Goal: Information Seeking & Learning: Find specific fact

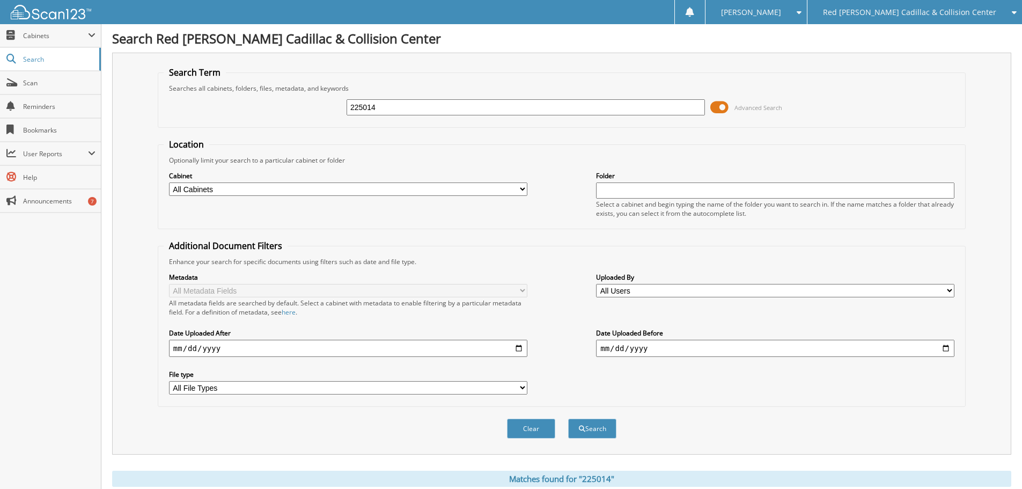
scroll to position [387, 0]
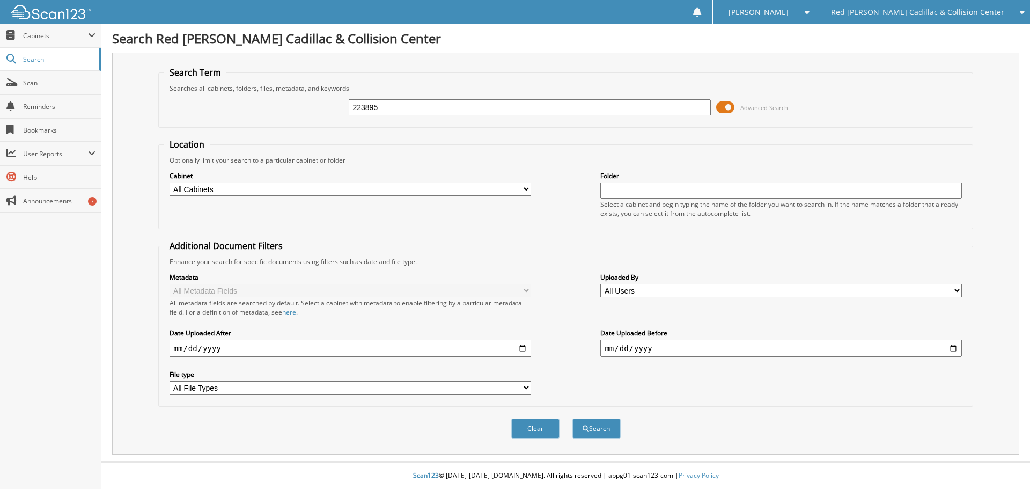
type input "223895"
click at [573, 419] on button "Search" at bounding box center [597, 429] width 48 height 20
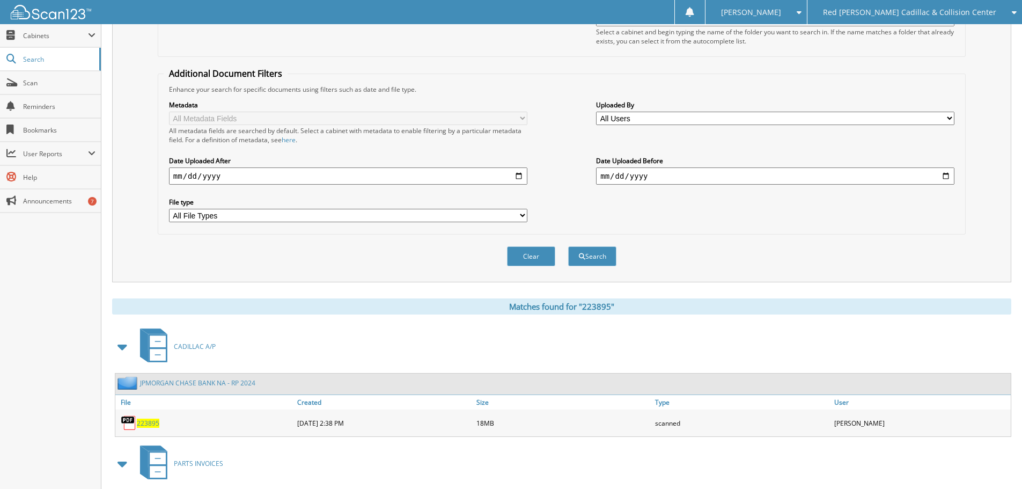
scroll to position [270, 0]
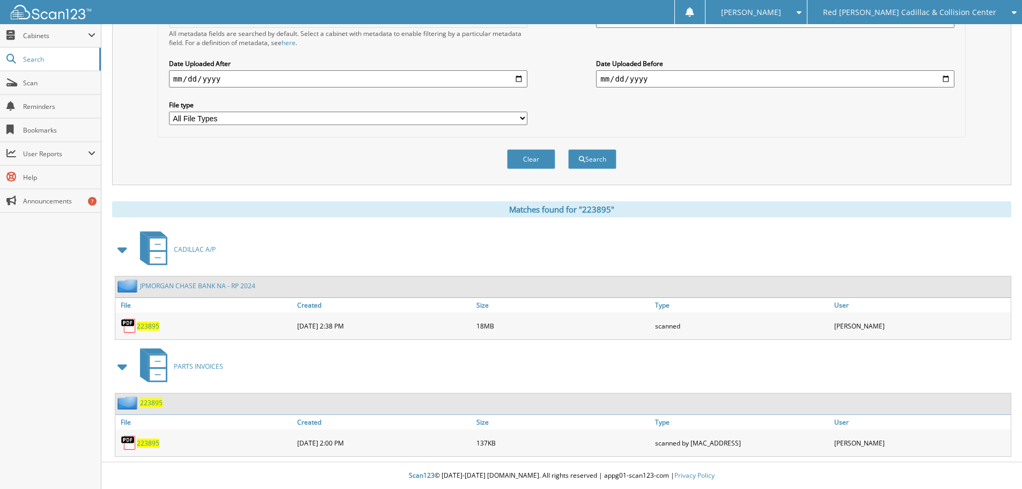
click at [147, 324] on span "223895" at bounding box center [148, 325] width 23 height 9
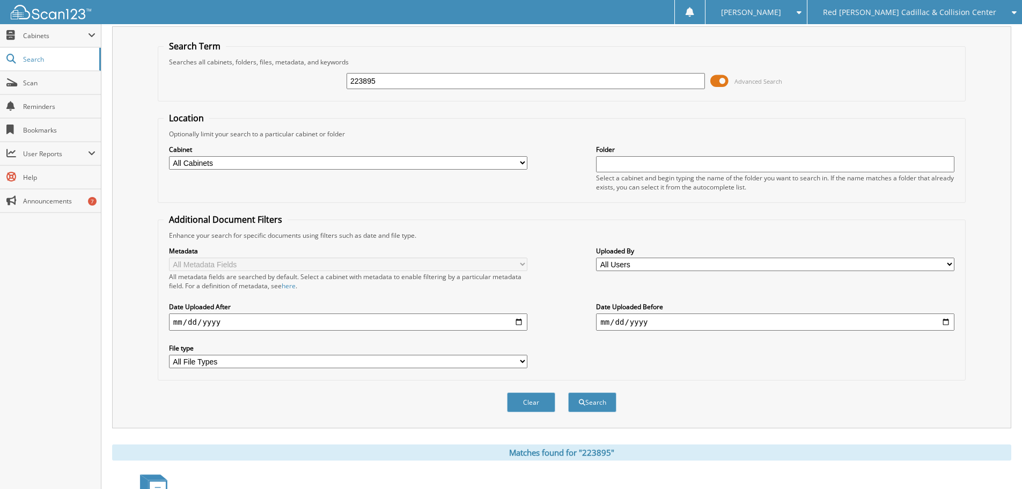
scroll to position [0, 0]
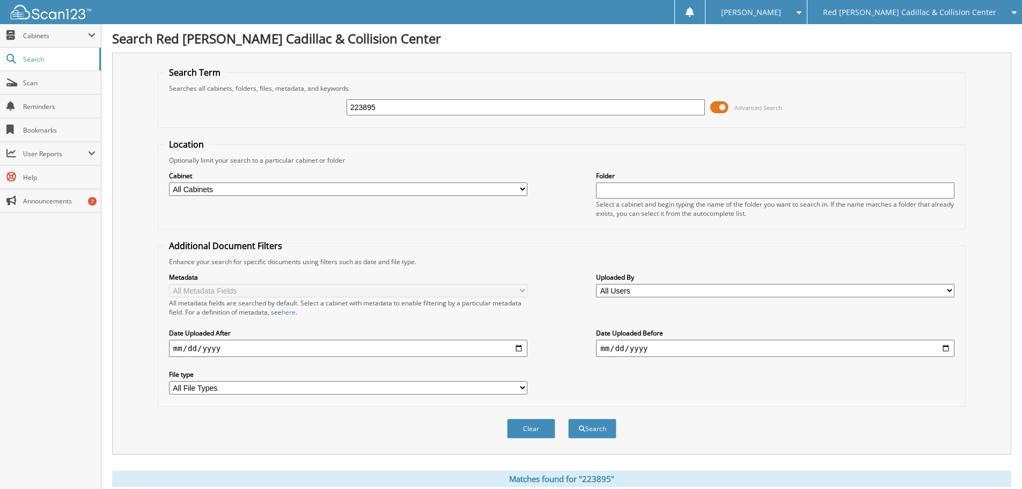
drag, startPoint x: 434, startPoint y: 104, endPoint x: 247, endPoint y: 106, distance: 187.3
click at [250, 105] on div "223895 Advanced Search" at bounding box center [562, 107] width 796 height 29
type input "224136"
click at [568, 419] on button "Search" at bounding box center [592, 429] width 48 height 20
drag, startPoint x: 415, startPoint y: 101, endPoint x: 288, endPoint y: 113, distance: 127.7
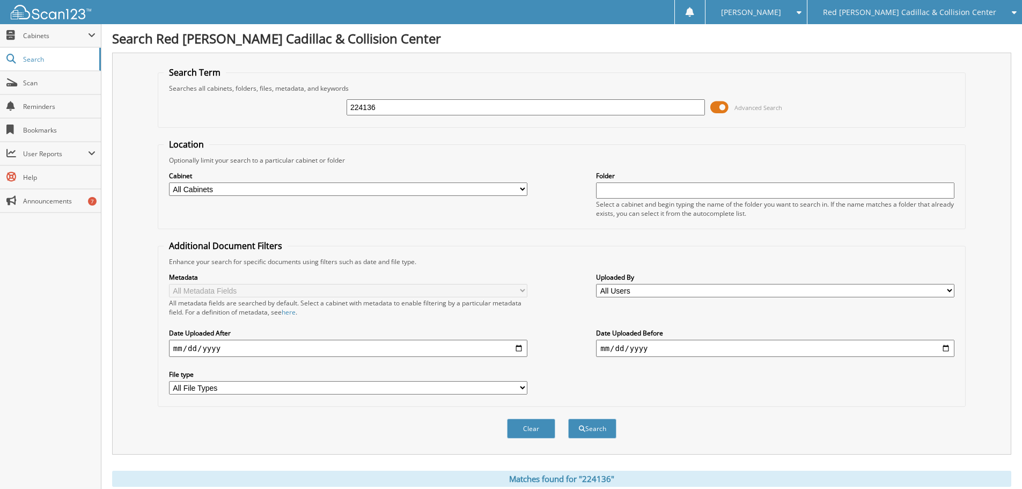
click at [288, 113] on div "224136 Advanced Search" at bounding box center [562, 107] width 796 height 29
type input "224136"
click at [568, 419] on button "Search" at bounding box center [592, 429] width 48 height 20
click at [892, 10] on span "Red [PERSON_NAME] Cadillac & Collision Center" at bounding box center [909, 12] width 173 height 6
click at [882, 33] on link "Jaguar Land Rover [US_STATE][GEOGRAPHIC_DATA]" at bounding box center [915, 33] width 215 height 19
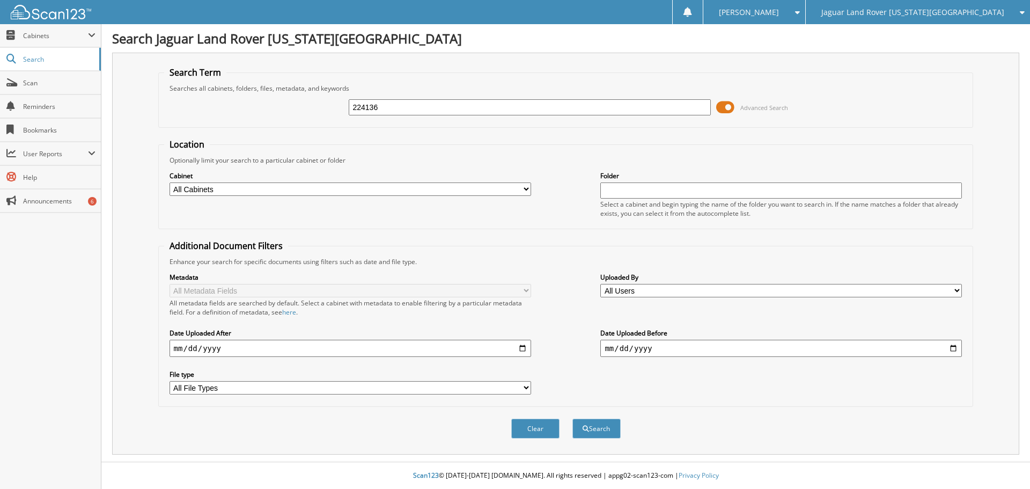
type input "224136"
click at [573, 419] on button "Search" at bounding box center [597, 429] width 48 height 20
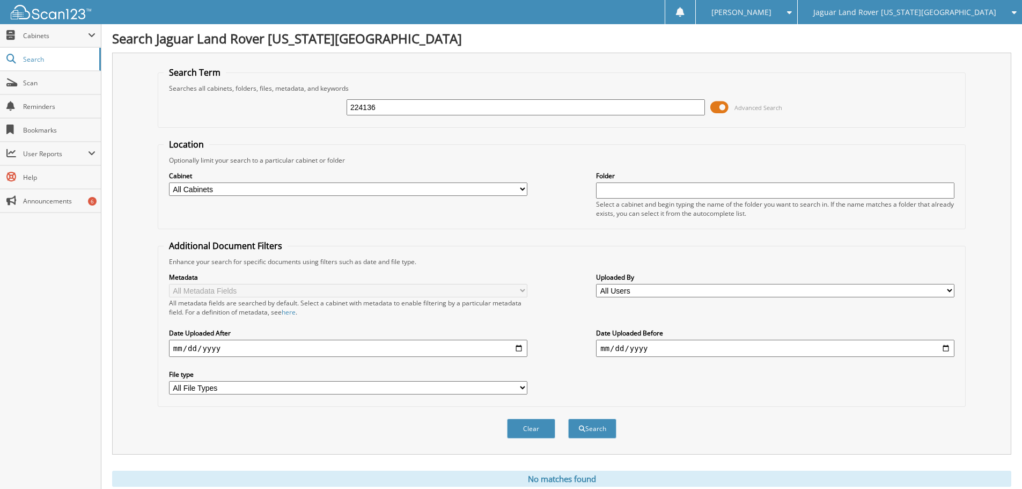
click at [925, 21] on div "Jaguar Land Rover [US_STATE][GEOGRAPHIC_DATA]" at bounding box center [910, 12] width 214 height 24
click at [920, 33] on link "Red [PERSON_NAME] Cadillac & Collision Center" at bounding box center [910, 33] width 224 height 19
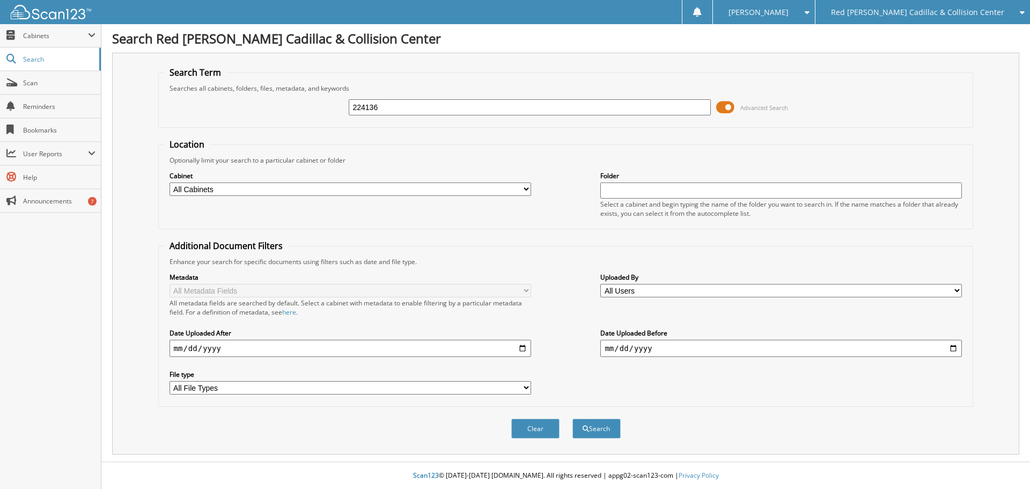
type input "224136"
click at [573, 419] on button "Search" at bounding box center [597, 429] width 48 height 20
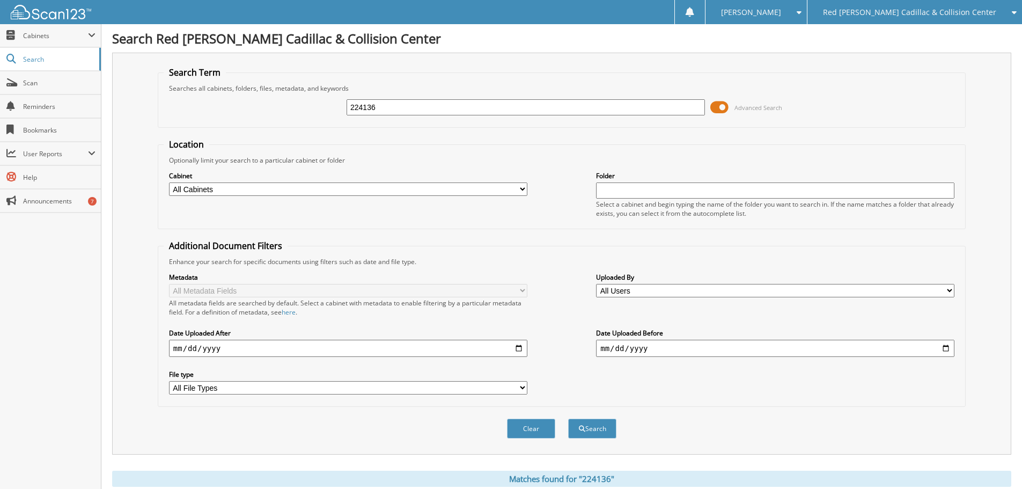
drag, startPoint x: 430, startPoint y: 106, endPoint x: 291, endPoint y: 102, distance: 139.0
click at [291, 102] on div "224136 Advanced Search" at bounding box center [562, 107] width 796 height 29
type input "jpmorgen"
click at [568, 419] on button "Search" at bounding box center [592, 429] width 48 height 20
drag, startPoint x: 424, startPoint y: 108, endPoint x: 334, endPoint y: 109, distance: 90.2
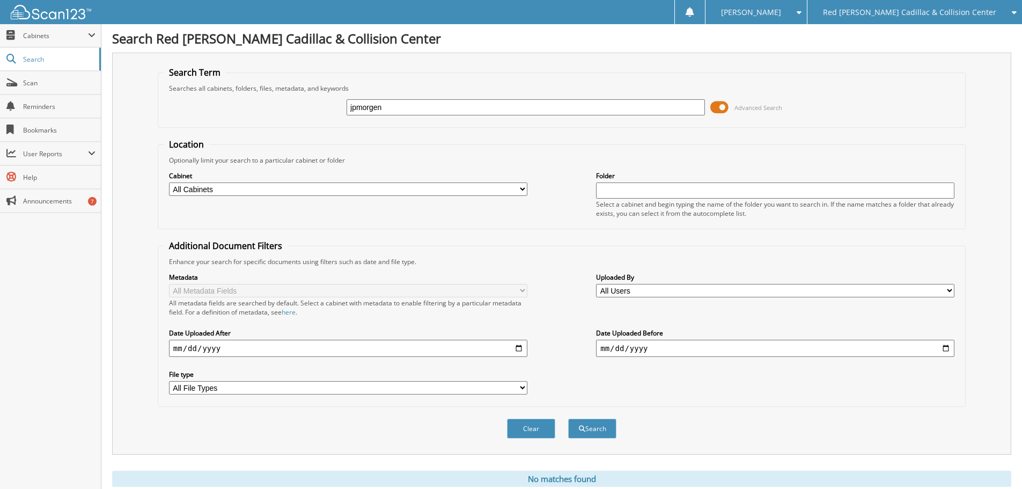
click at [334, 109] on div "jpmorgen Advanced Search" at bounding box center [562, 107] width 796 height 29
type input "1705"
click at [568, 419] on button "Search" at bounding box center [592, 429] width 48 height 20
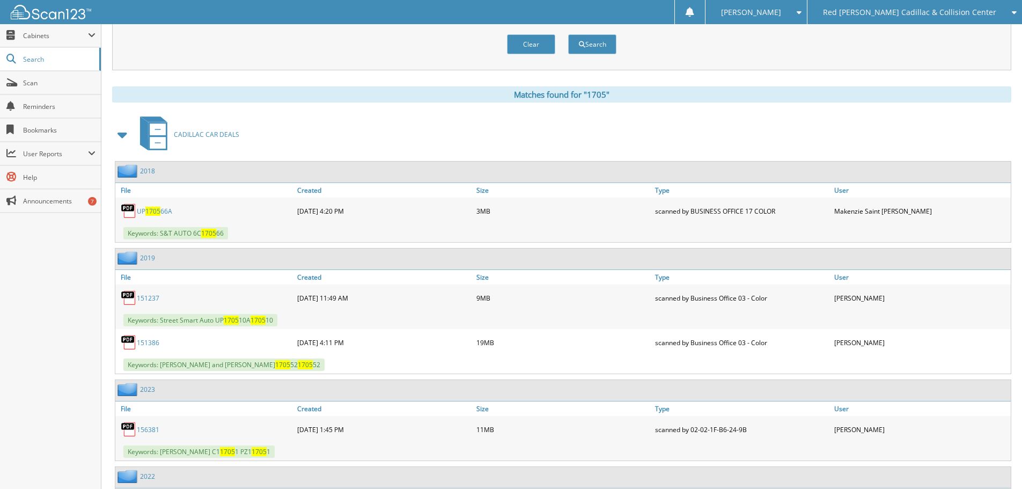
scroll to position [322, 0]
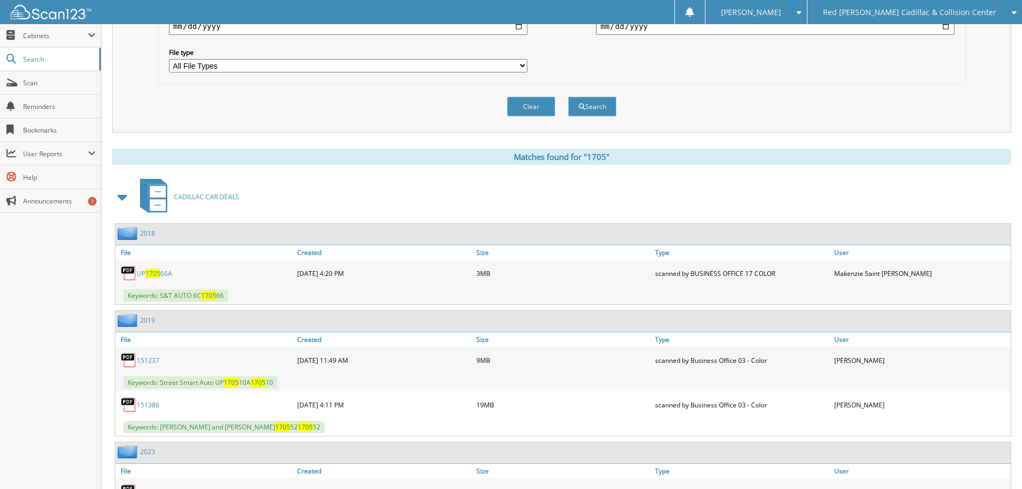
click at [119, 190] on span at bounding box center [122, 196] width 15 height 19
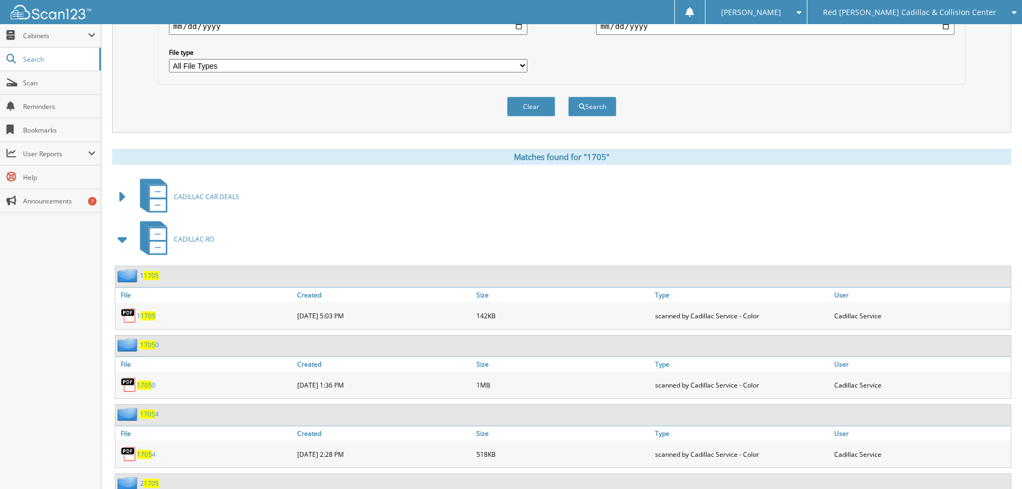
click at [122, 241] on span at bounding box center [122, 239] width 15 height 19
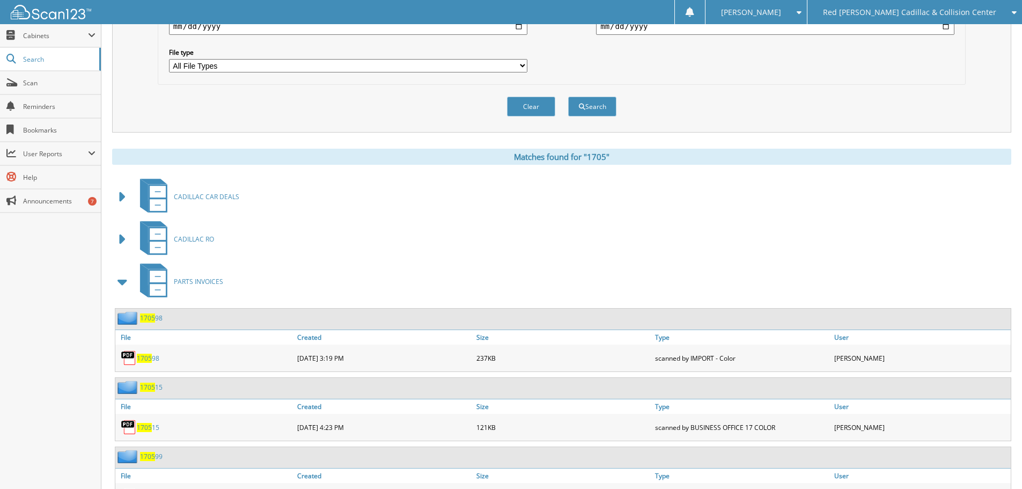
click at [121, 281] on span at bounding box center [122, 281] width 15 height 19
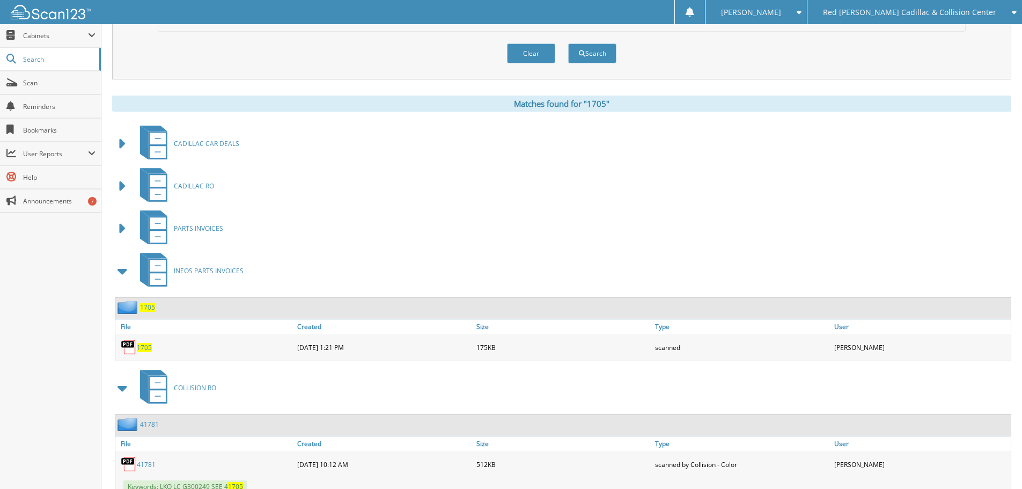
scroll to position [537, 0]
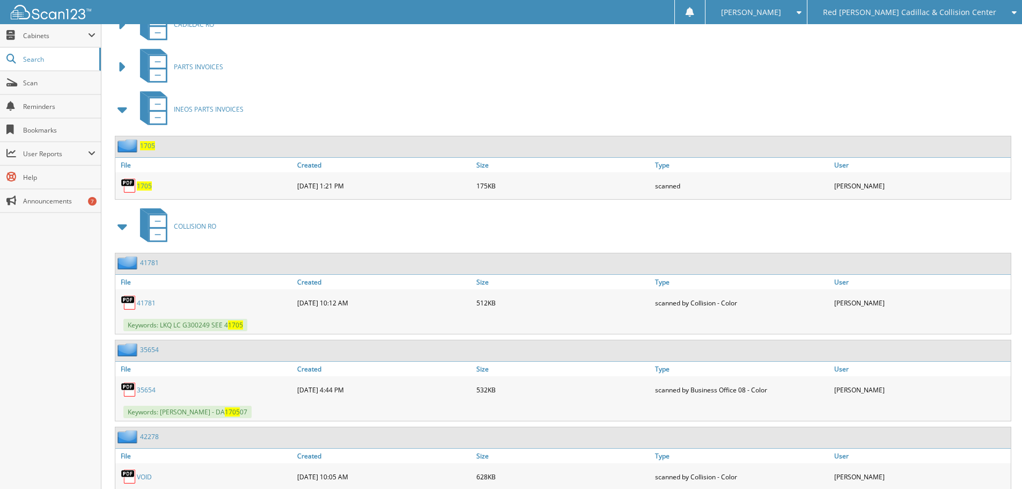
click at [122, 113] on span at bounding box center [122, 109] width 15 height 19
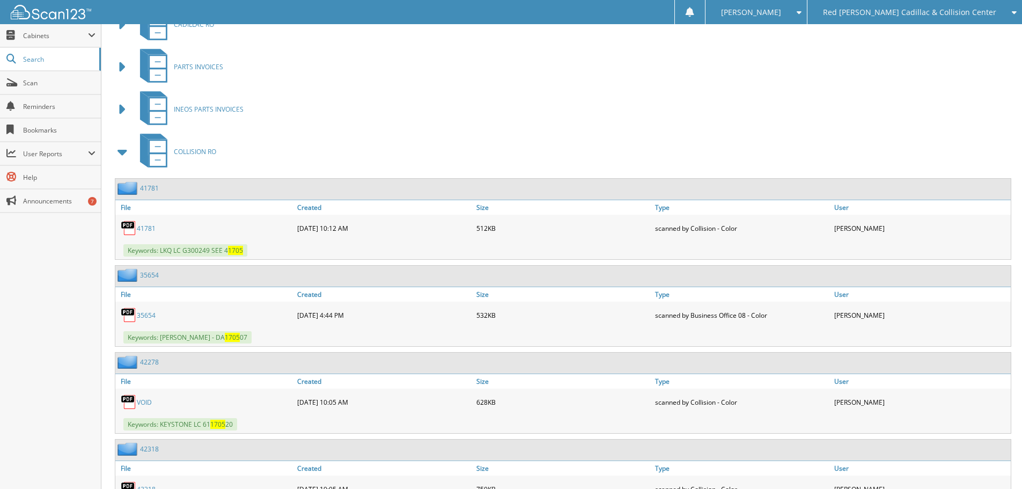
click at [123, 153] on span at bounding box center [122, 151] width 15 height 19
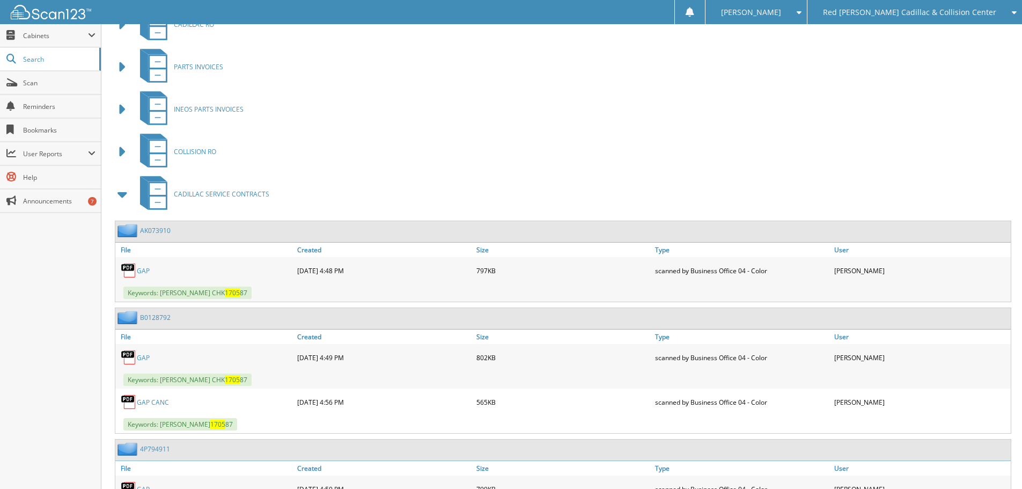
click at [124, 198] on span at bounding box center [122, 194] width 15 height 19
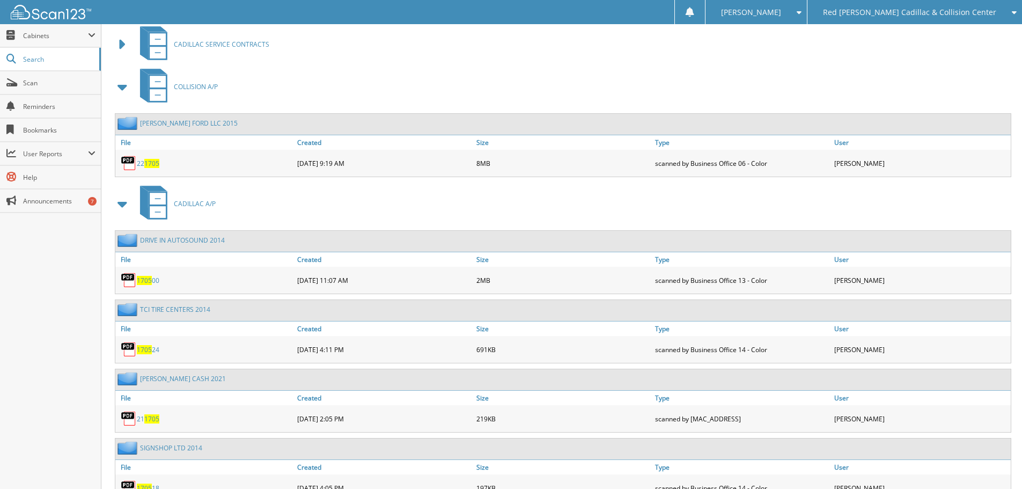
scroll to position [698, 0]
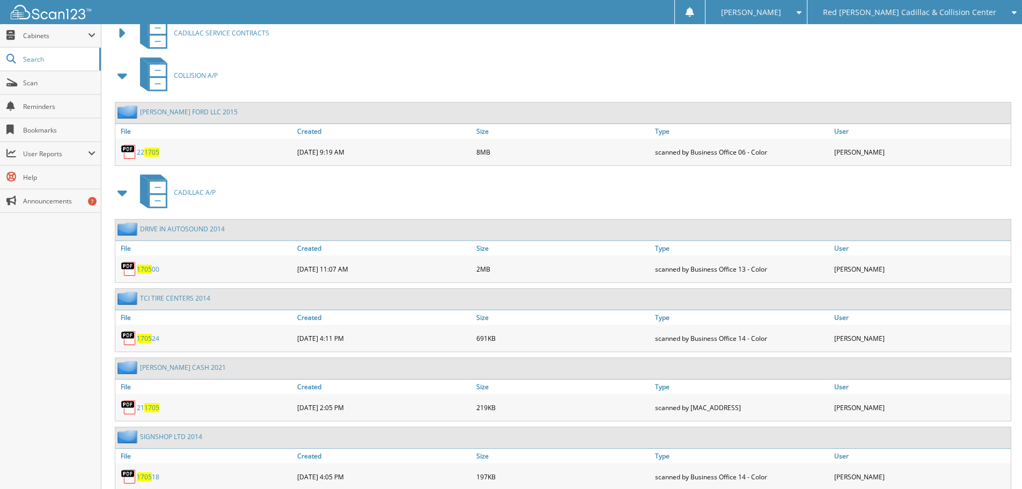
click at [126, 79] on span at bounding box center [122, 75] width 15 height 19
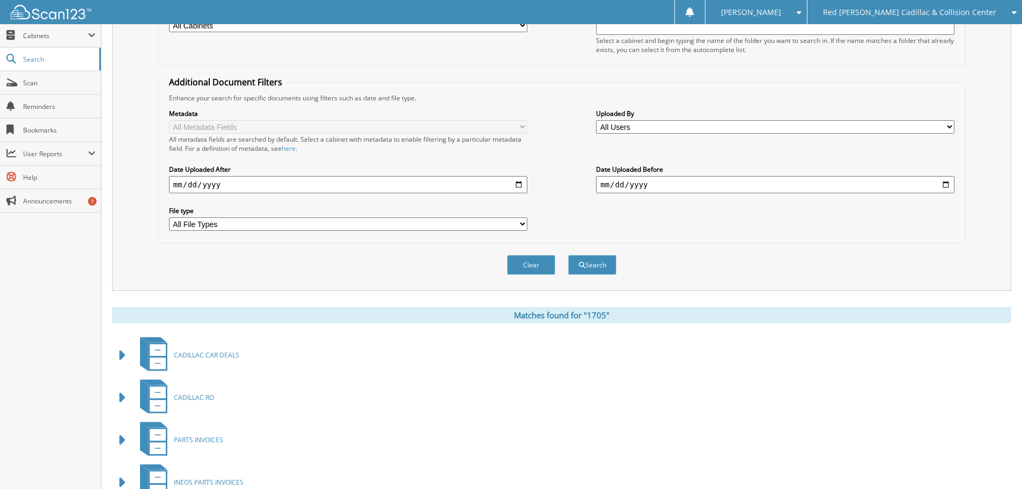
scroll to position [0, 0]
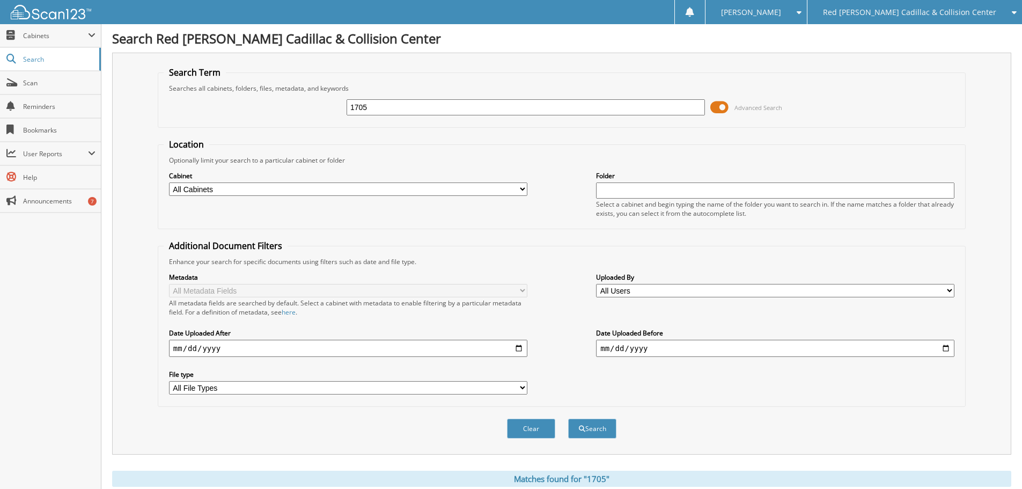
drag, startPoint x: 409, startPoint y: 109, endPoint x: 261, endPoint y: 112, distance: 147.6
click at [277, 111] on div "1705 Advanced Search" at bounding box center [562, 107] width 796 height 29
type input "rp"
click at [568, 419] on button "Search" at bounding box center [592, 429] width 48 height 20
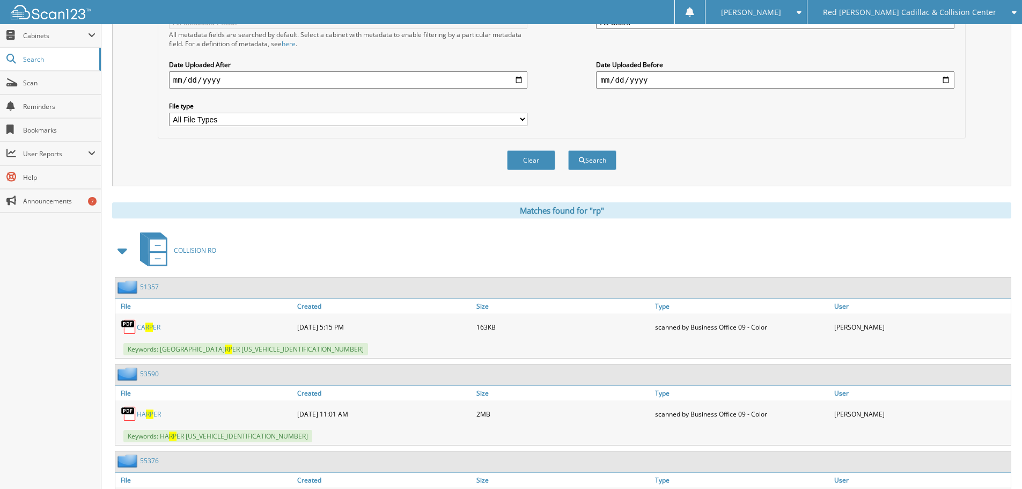
click at [124, 251] on span at bounding box center [122, 250] width 15 height 19
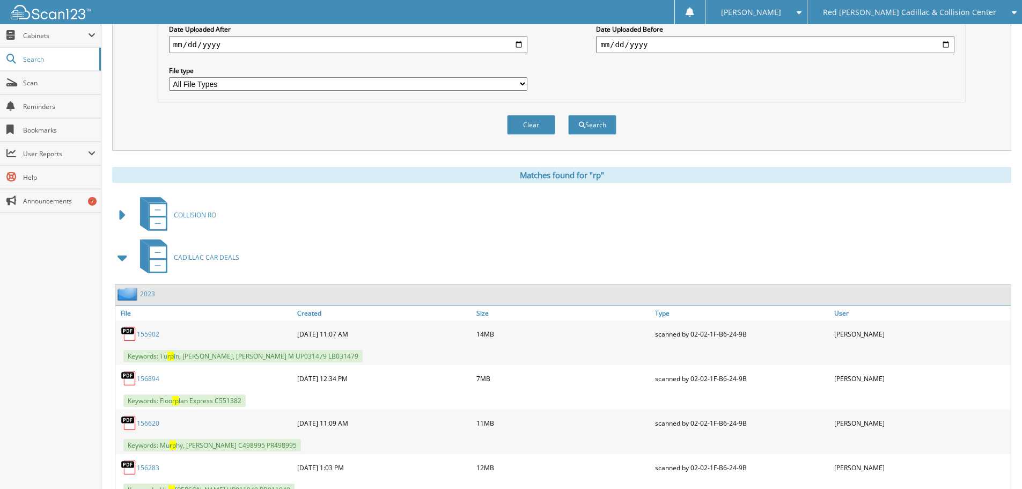
scroll to position [322, 0]
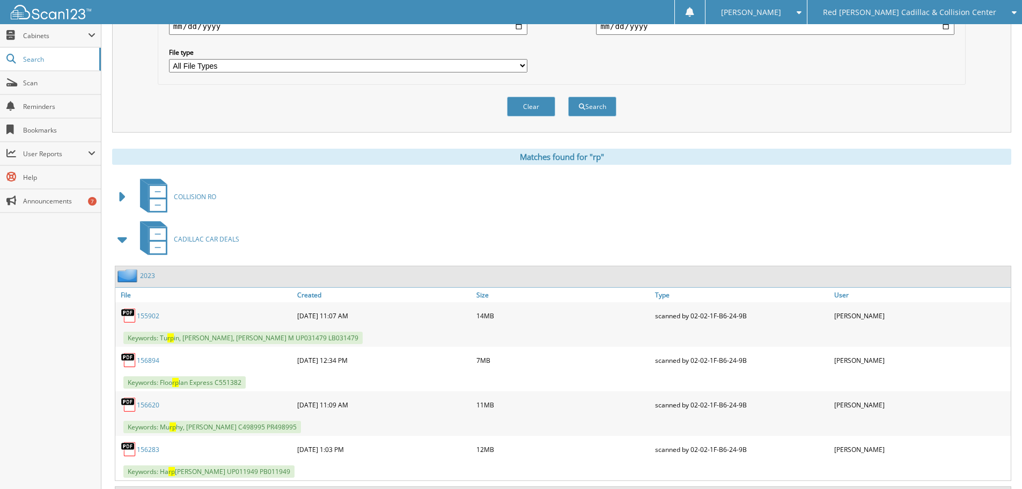
click at [124, 245] on span at bounding box center [122, 239] width 15 height 19
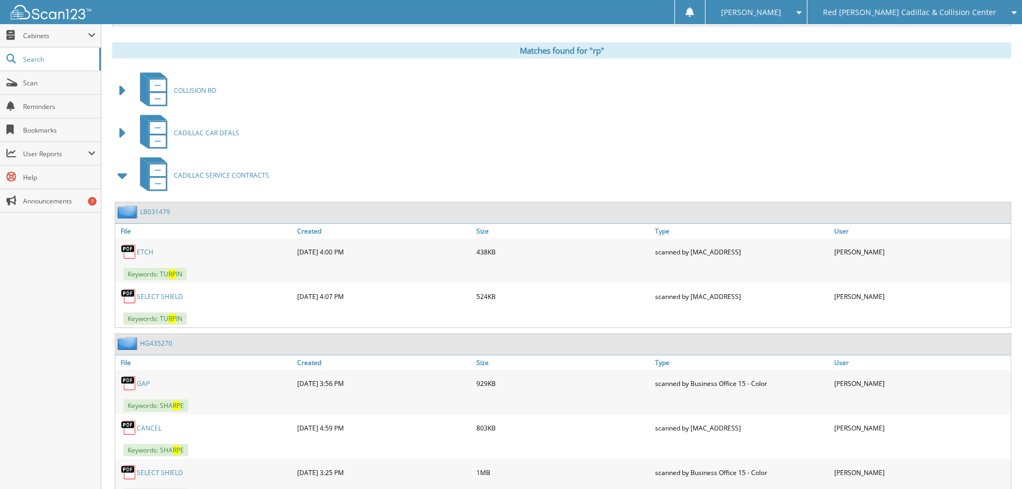
scroll to position [429, 0]
click at [119, 174] on span at bounding box center [122, 174] width 15 height 19
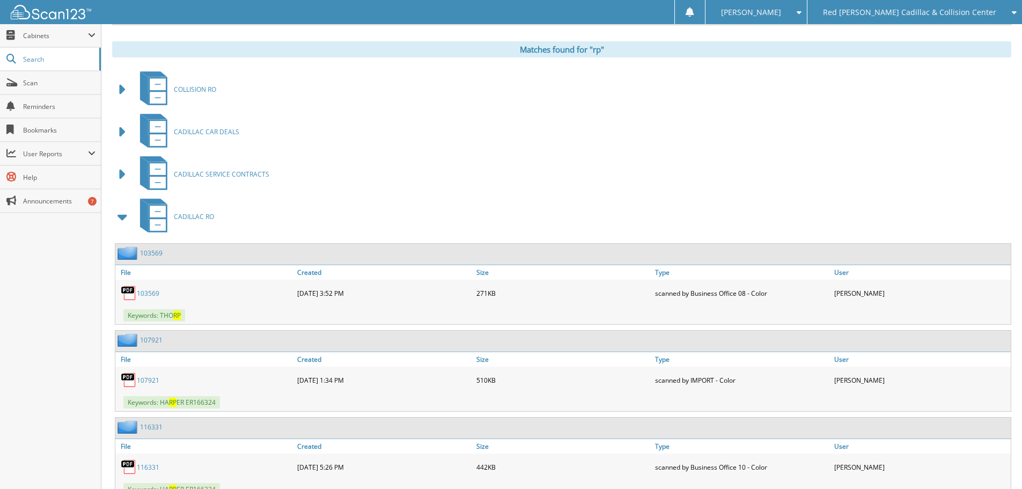
click at [117, 213] on span at bounding box center [122, 216] width 15 height 19
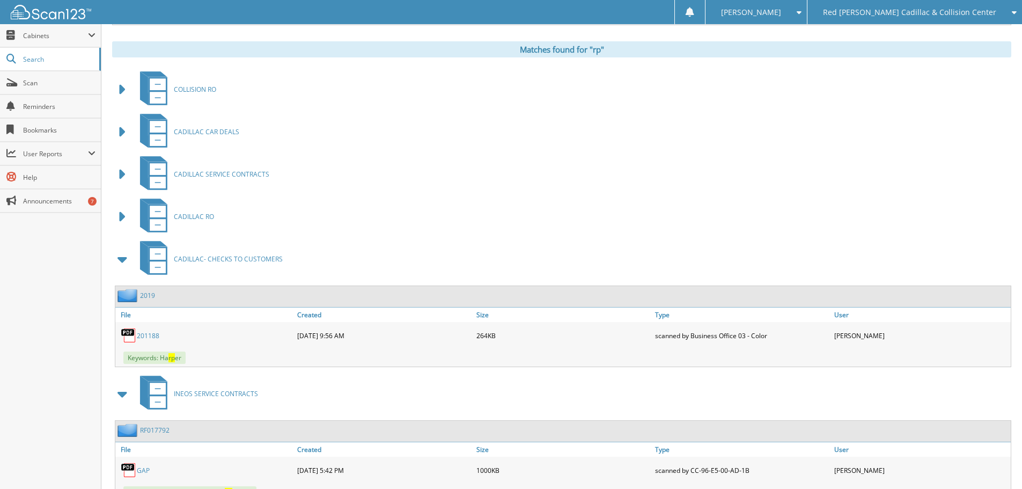
click at [126, 257] on span at bounding box center [122, 259] width 15 height 19
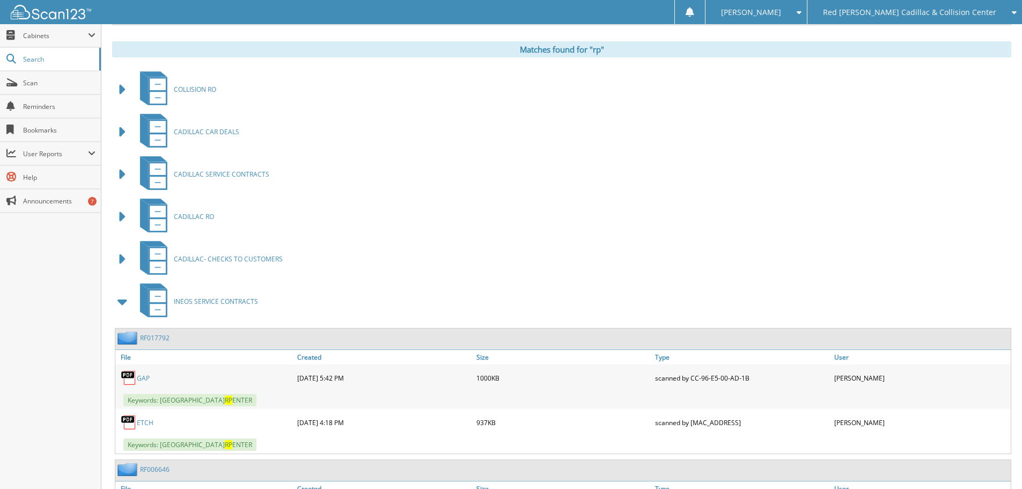
click at [122, 304] on span at bounding box center [122, 301] width 15 height 19
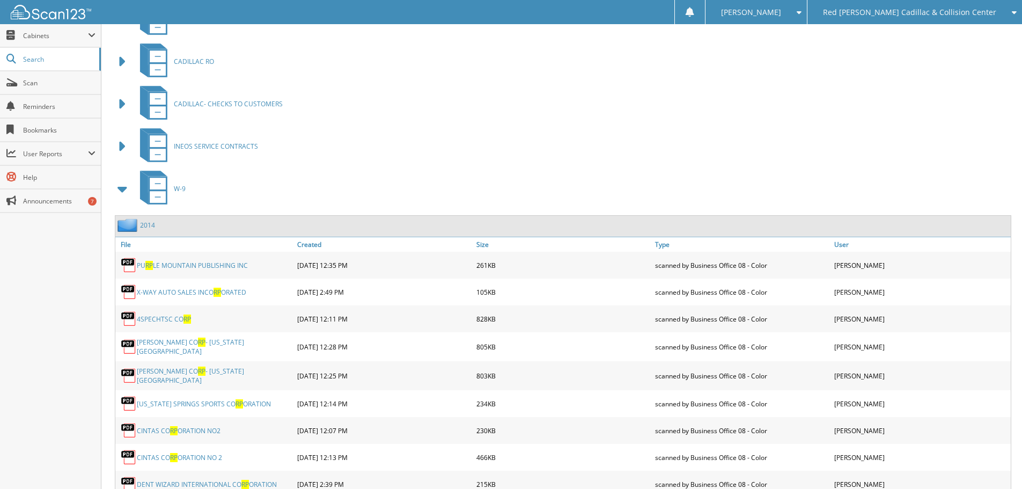
scroll to position [590, 0]
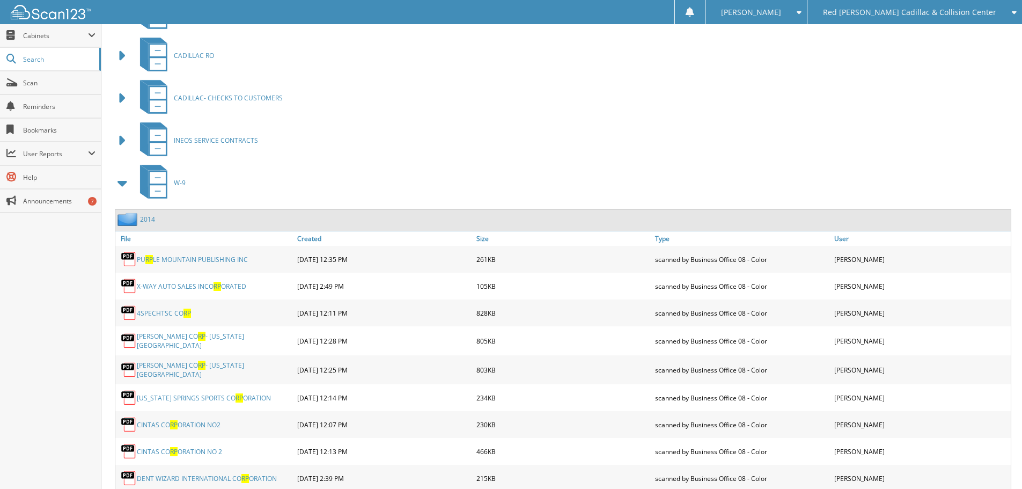
click at [121, 186] on span at bounding box center [122, 182] width 15 height 19
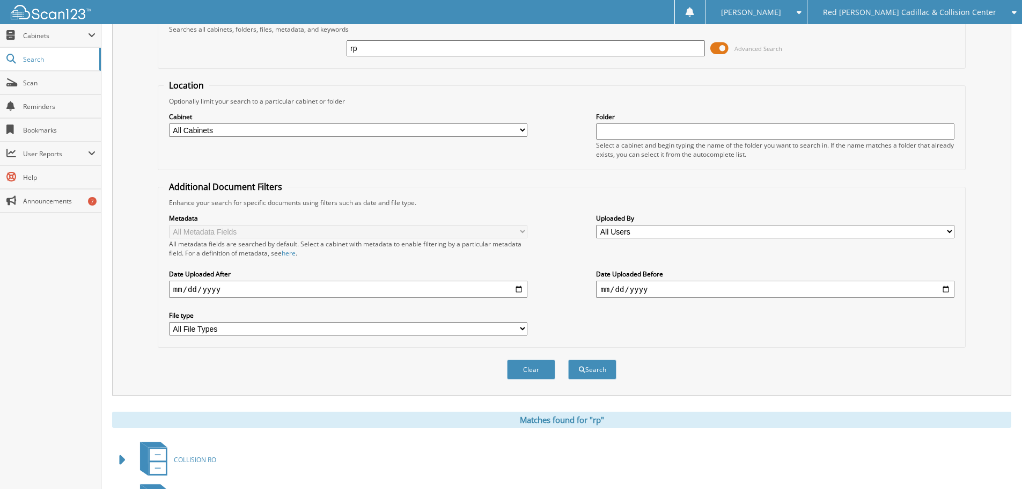
scroll to position [0, 0]
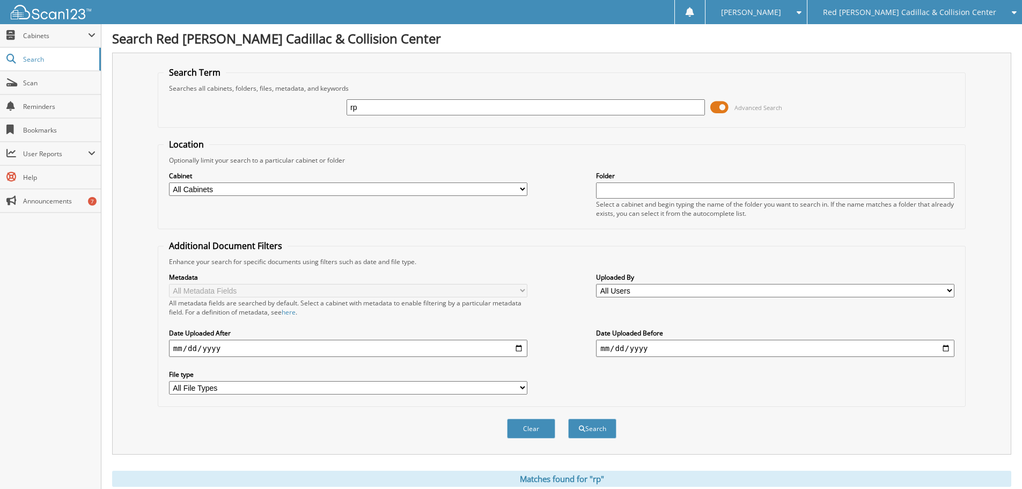
drag, startPoint x: 382, startPoint y: 107, endPoint x: 215, endPoint y: 112, distance: 167.0
click at [215, 112] on div "rp Advanced Search" at bounding box center [562, 107] width 796 height 29
type input "jpmorgan-1705 RP"
click at [568, 419] on button "Search" at bounding box center [592, 429] width 48 height 20
click at [401, 107] on input "jpmorgan-1705 RP" at bounding box center [526, 107] width 358 height 16
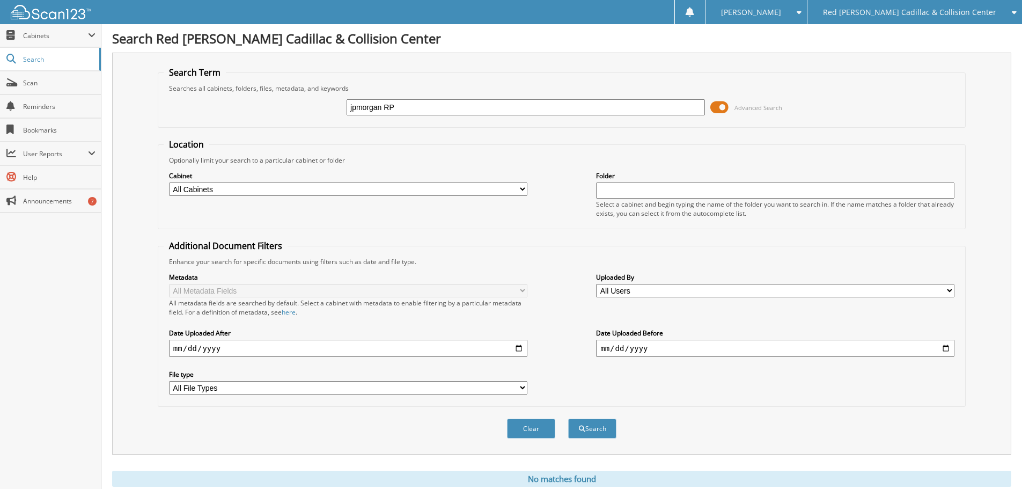
type input "jpmorgan RP"
click at [568, 419] on button "Search" at bounding box center [592, 429] width 48 height 20
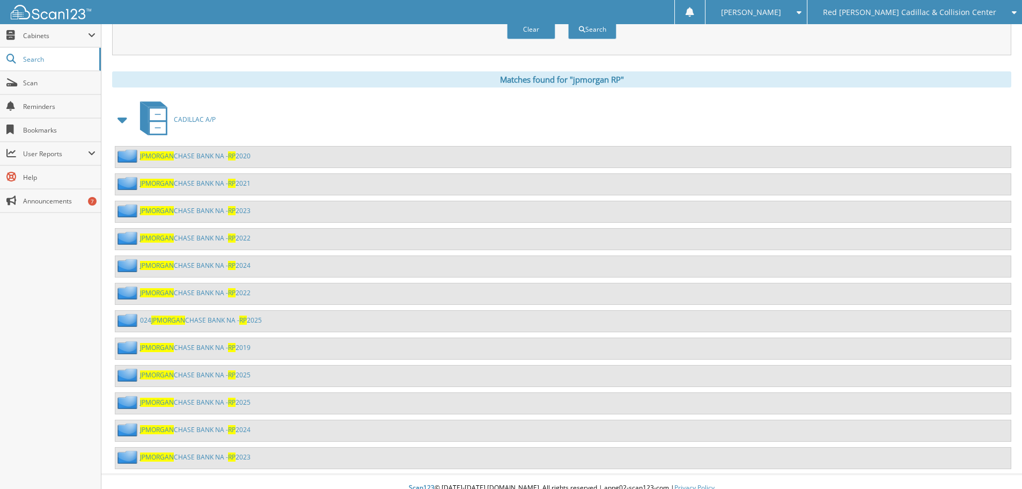
scroll to position [412, 0]
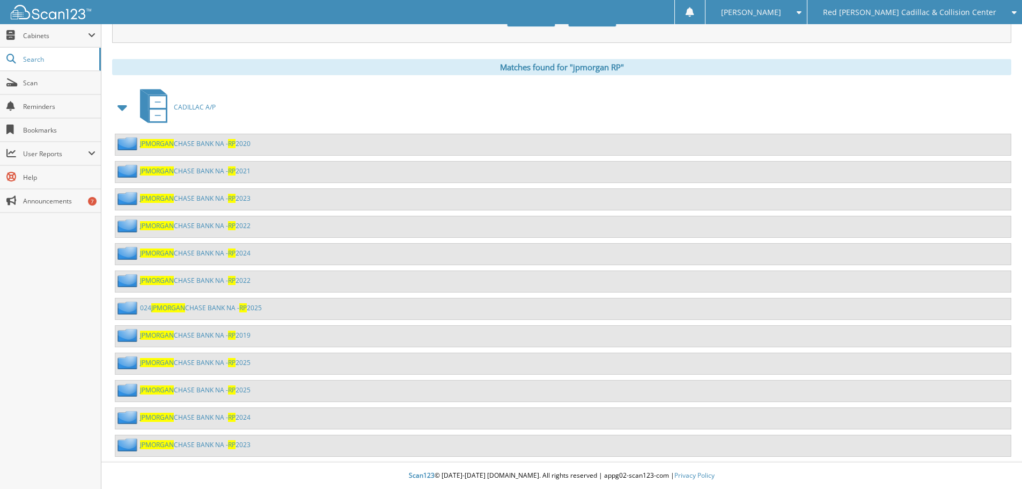
click at [240, 255] on link "JPMORGAN CHASE BANK NA - RP 2024" at bounding box center [195, 252] width 111 height 9
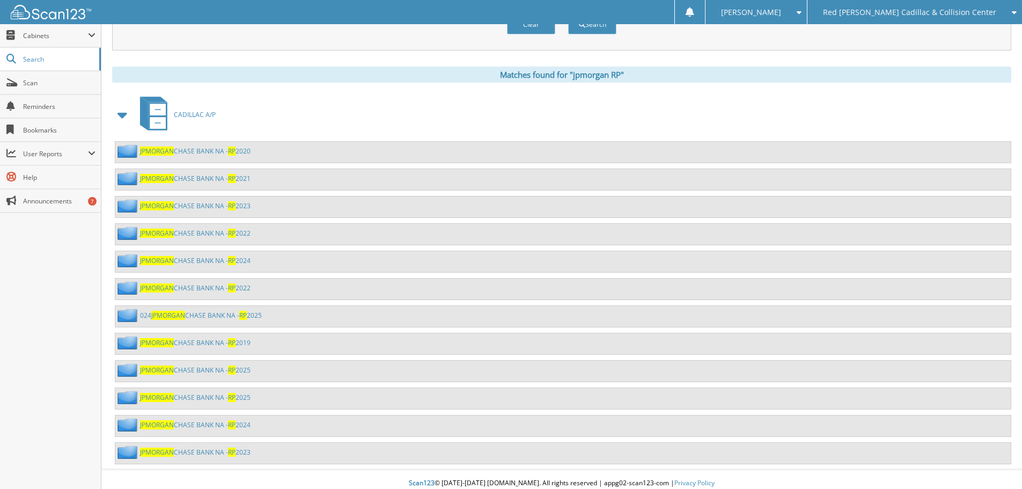
scroll to position [412, 0]
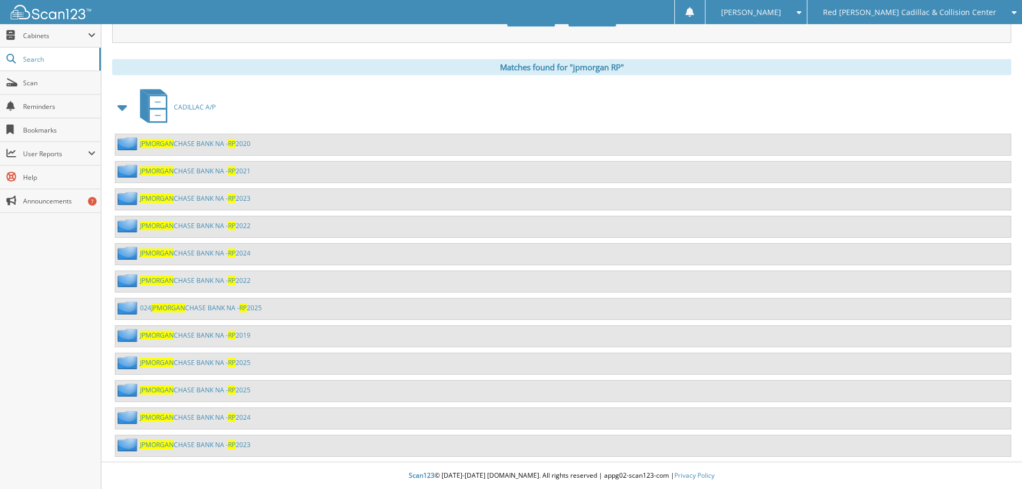
click at [251, 419] on link "JPMORGAN CHASE BANK NA - RP 2024" at bounding box center [195, 417] width 111 height 9
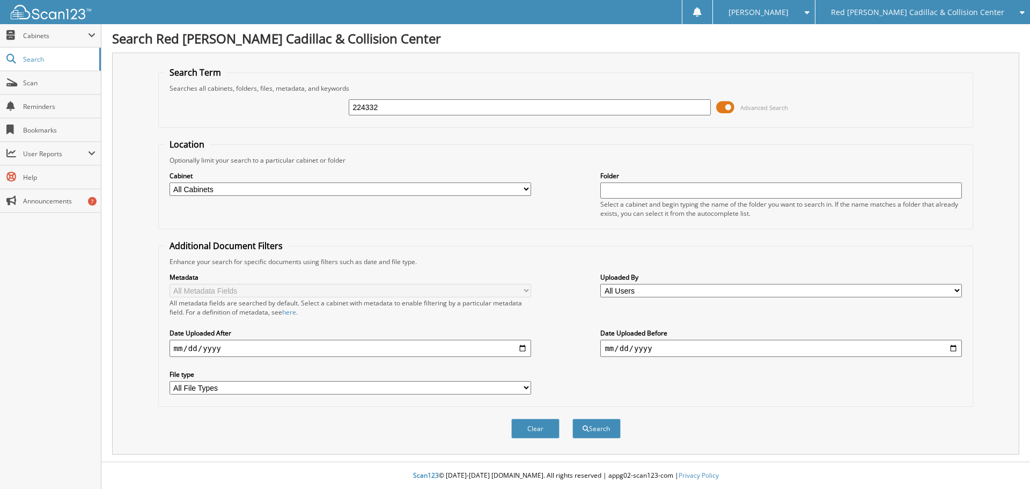
type input "224332"
click at [573, 419] on button "Search" at bounding box center [597, 429] width 48 height 20
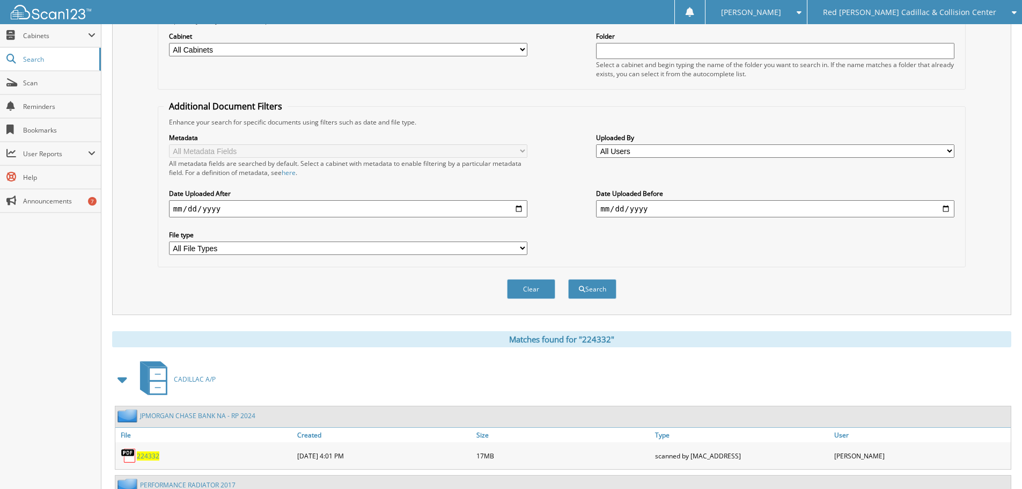
scroll to position [339, 0]
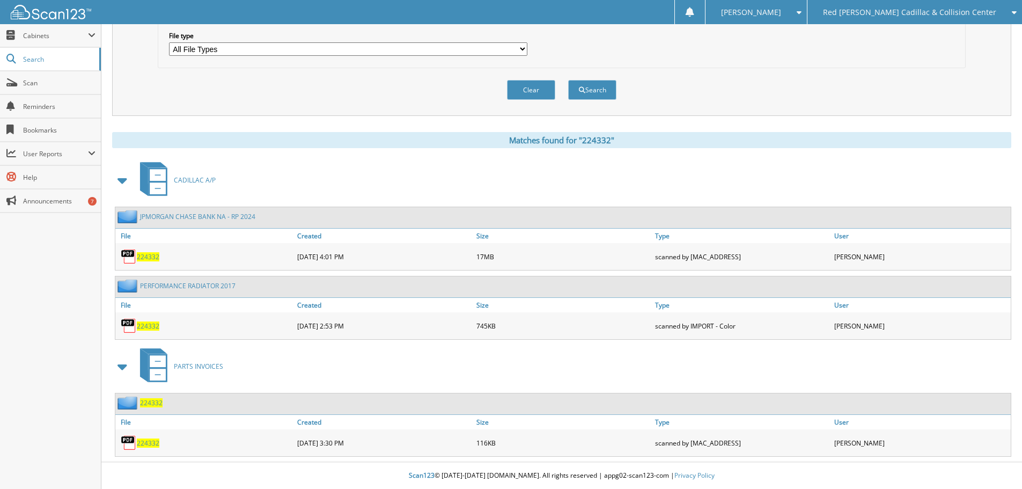
click at [149, 253] on span "224332" at bounding box center [148, 256] width 23 height 9
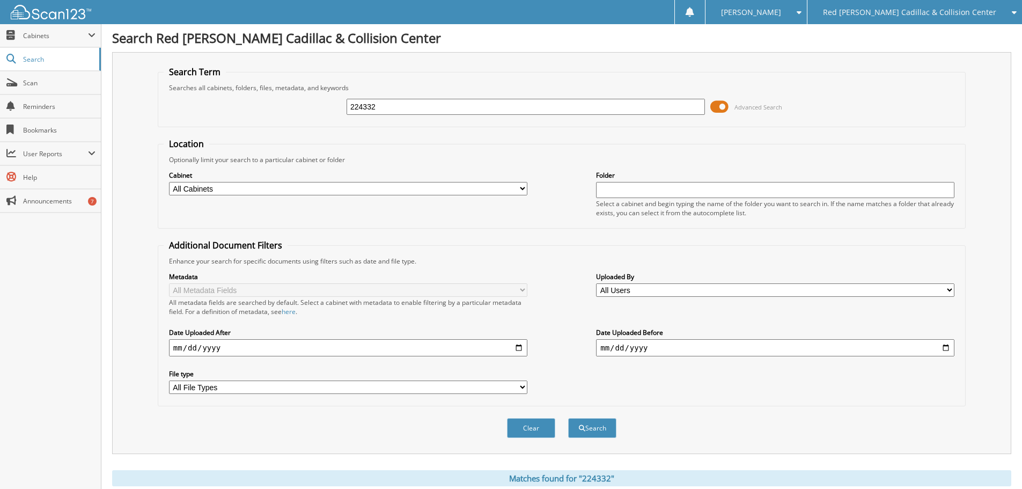
scroll to position [0, 0]
drag, startPoint x: 412, startPoint y: 108, endPoint x: 237, endPoint y: 110, distance: 174.9
click at [242, 110] on div "224332 Advanced Search" at bounding box center [562, 107] width 796 height 29
type input "225227"
click at [568, 419] on button "Search" at bounding box center [592, 429] width 48 height 20
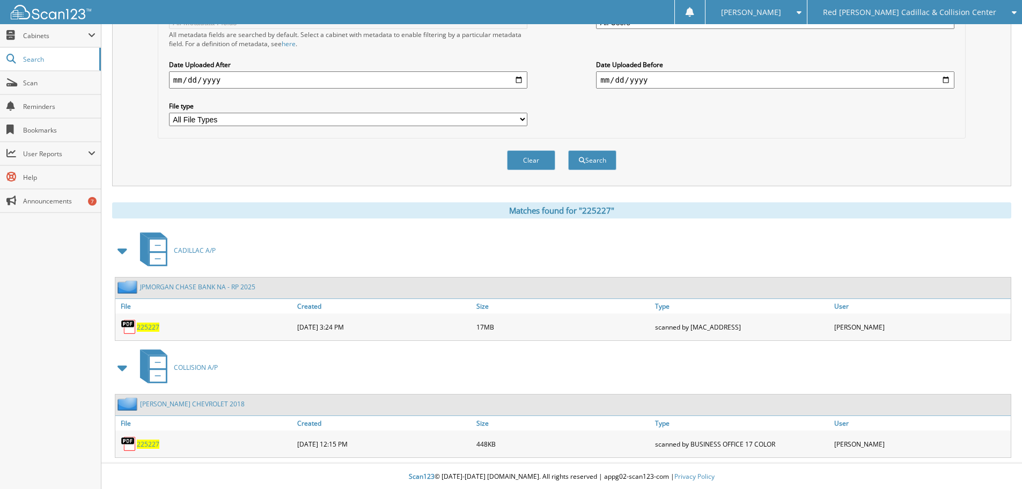
scroll to position [270, 0]
click at [143, 326] on span "225227" at bounding box center [148, 325] width 23 height 9
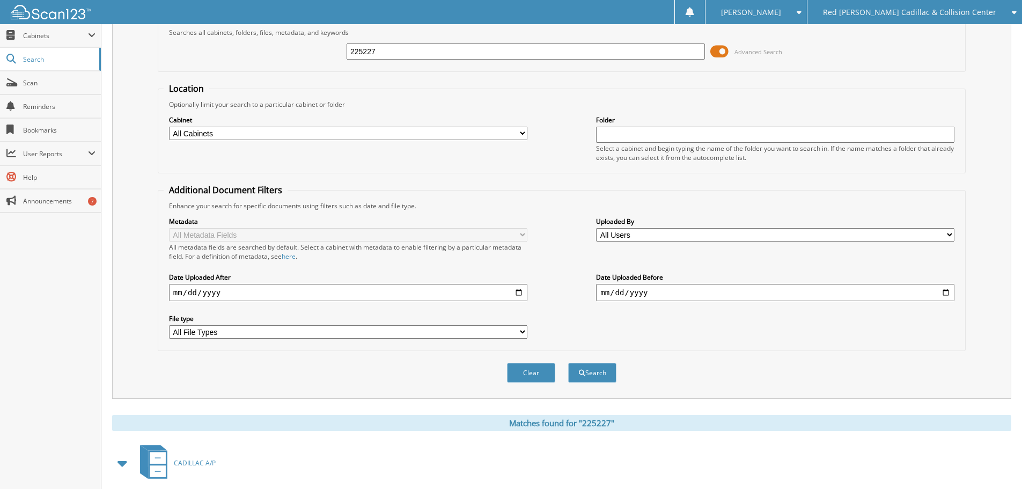
scroll to position [55, 0]
drag, startPoint x: 417, startPoint y: 53, endPoint x: 202, endPoint y: 54, distance: 215.7
click at [203, 54] on div "225227 Advanced Search" at bounding box center [562, 52] width 796 height 29
type input "225481"
click at [568, 363] on button "Search" at bounding box center [592, 373] width 48 height 20
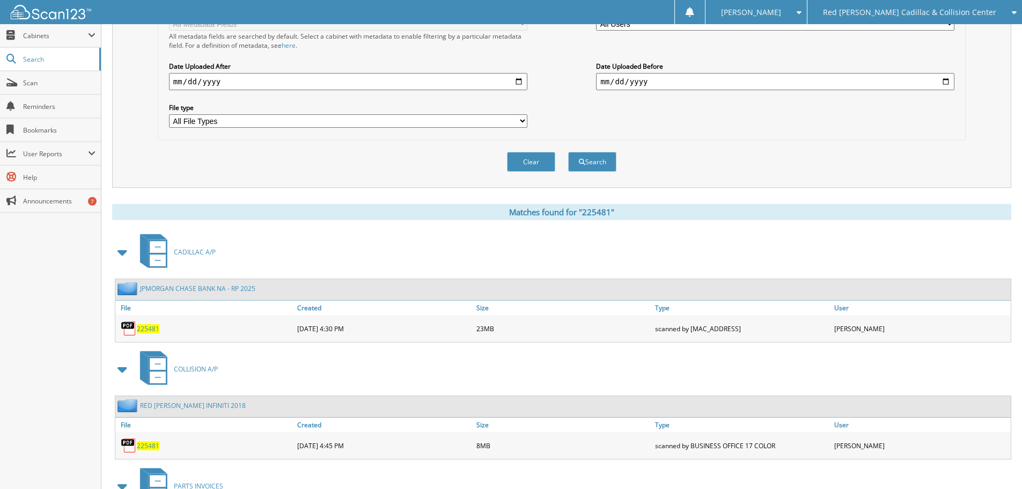
scroll to position [322, 0]
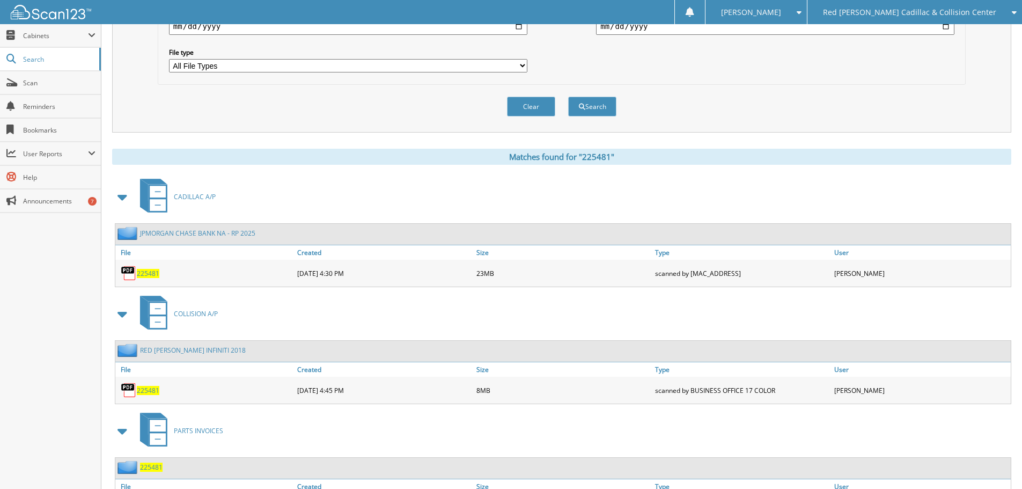
click at [154, 275] on span "225481" at bounding box center [148, 273] width 23 height 9
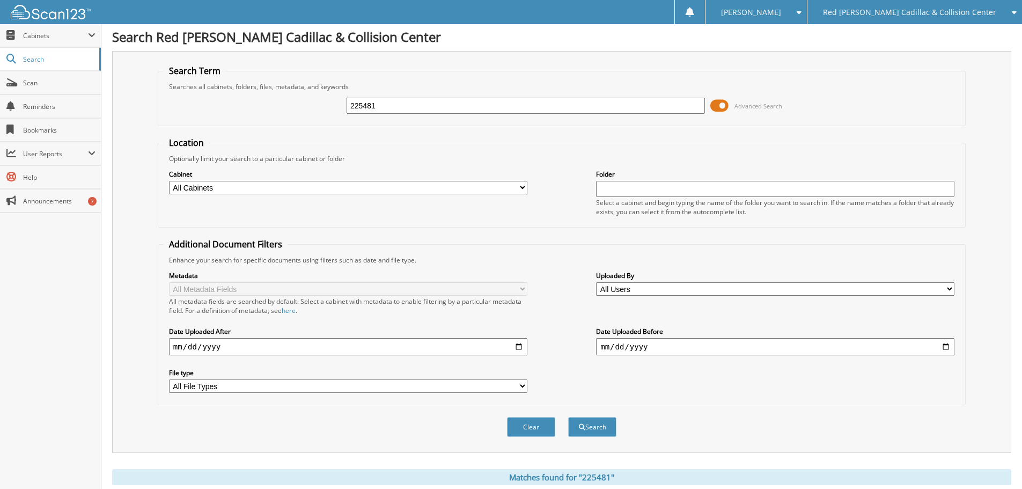
scroll to position [0, 0]
drag, startPoint x: 415, startPoint y: 111, endPoint x: 332, endPoint y: 94, distance: 84.7
click at [292, 108] on div "225481 Advanced Search" at bounding box center [562, 107] width 796 height 29
click at [404, 105] on input "225481" at bounding box center [526, 107] width 358 height 16
drag, startPoint x: 426, startPoint y: 112, endPoint x: 177, endPoint y: 118, distance: 248.5
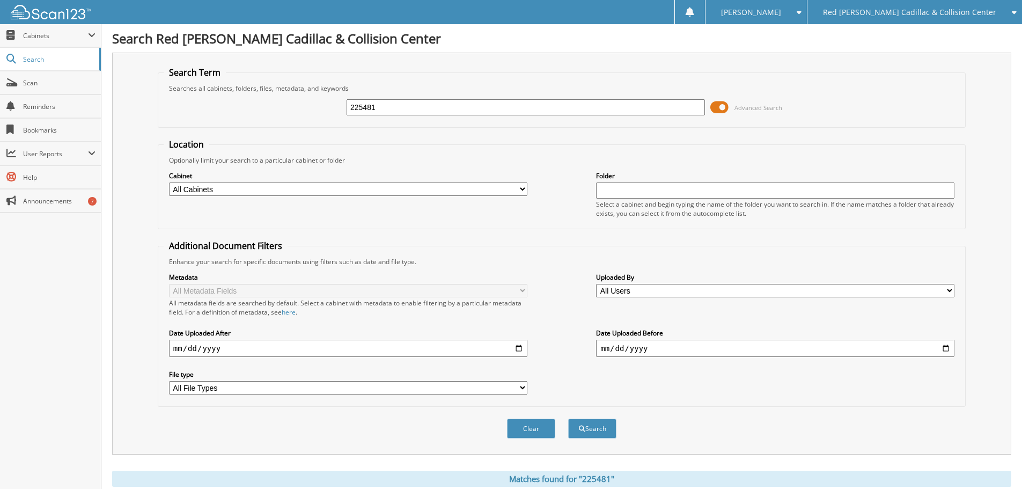
click at [177, 118] on div "225481 Advanced Search" at bounding box center [562, 107] width 796 height 29
type input "225731"
click at [568, 419] on button "Search" at bounding box center [592, 429] width 48 height 20
click at [618, 357] on div "Date Uploaded Before" at bounding box center [775, 342] width 358 height 31
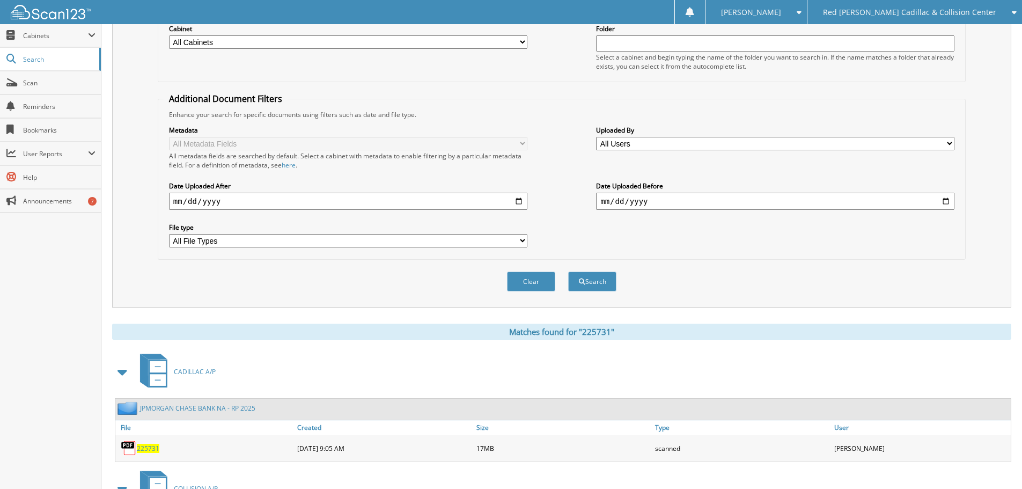
scroll to position [215, 0]
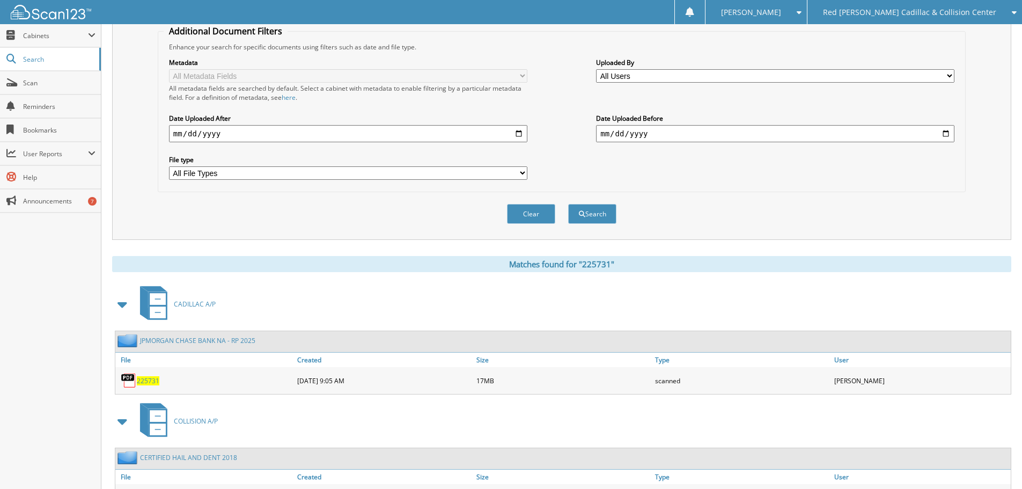
click at [156, 379] on span "225731" at bounding box center [148, 380] width 23 height 9
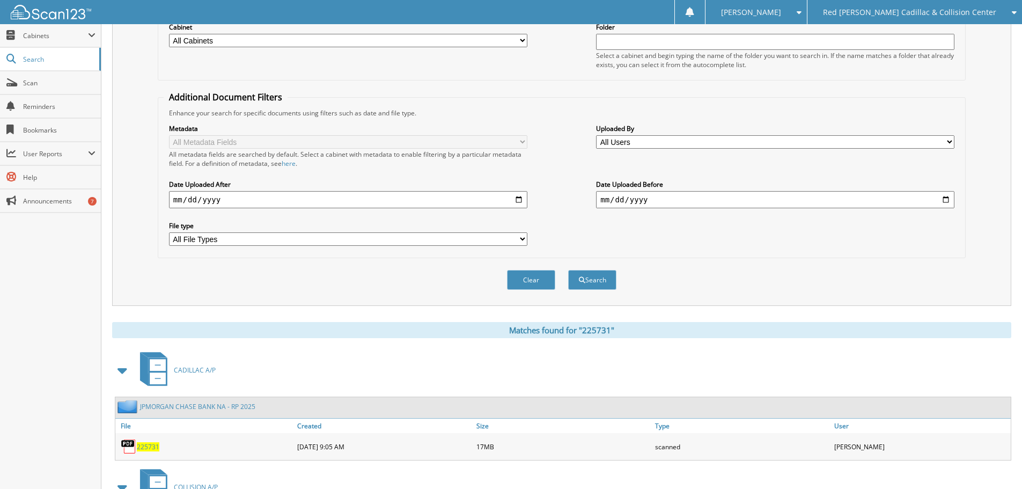
scroll to position [0, 0]
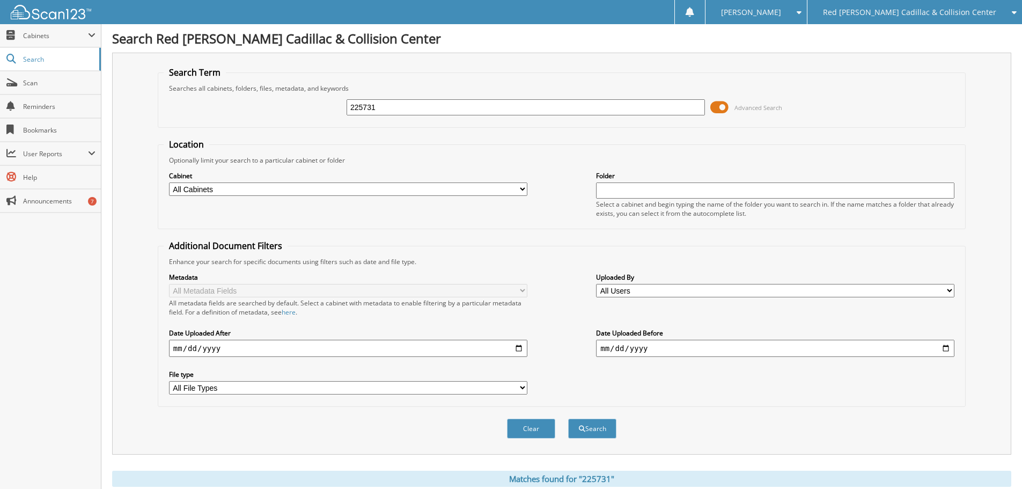
drag, startPoint x: 360, startPoint y: 111, endPoint x: 323, endPoint y: 111, distance: 37.0
click at [329, 111] on div "225731 Advanced Search" at bounding box center [562, 107] width 796 height 29
type input "225909+"
click at [568, 419] on button "Search" at bounding box center [592, 429] width 48 height 20
click at [400, 112] on input "225909+" at bounding box center [526, 107] width 358 height 16
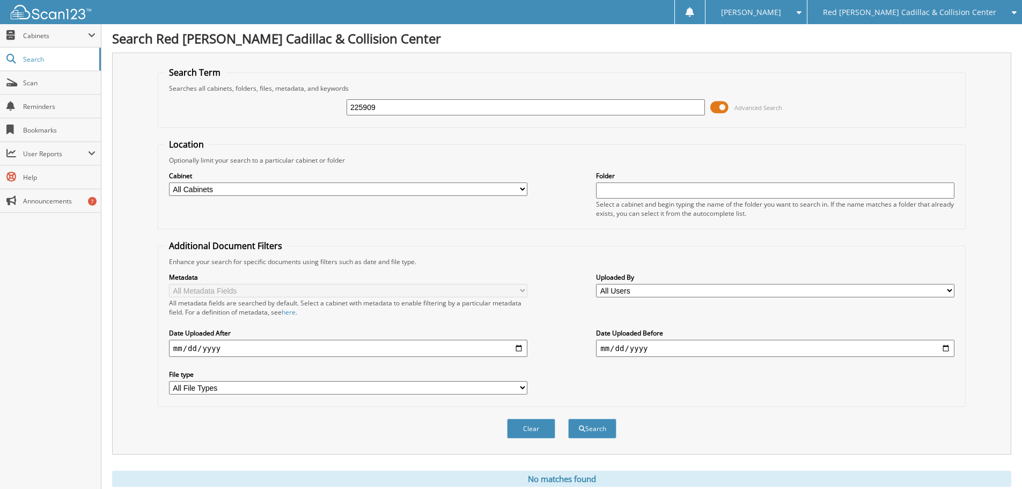
type input "225909"
click at [568, 419] on button "Search" at bounding box center [592, 429] width 48 height 20
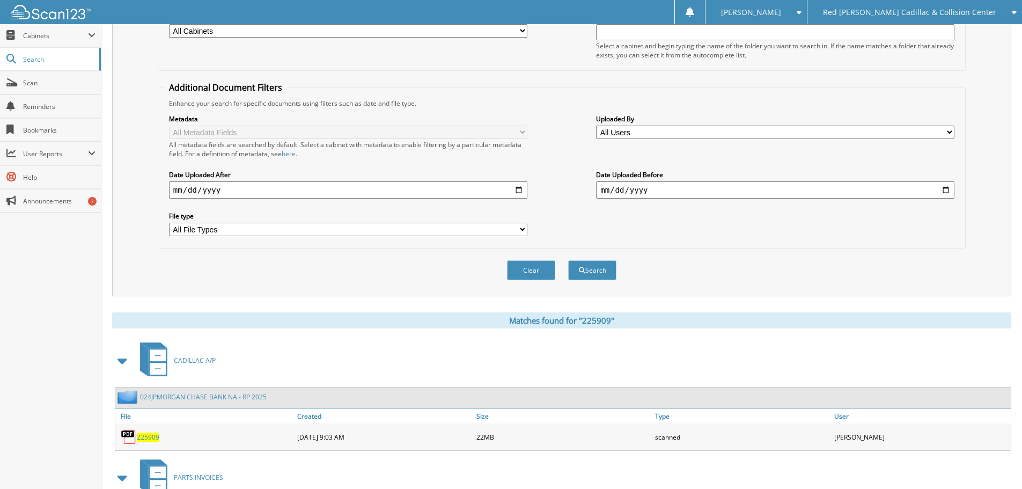
scroll to position [270, 0]
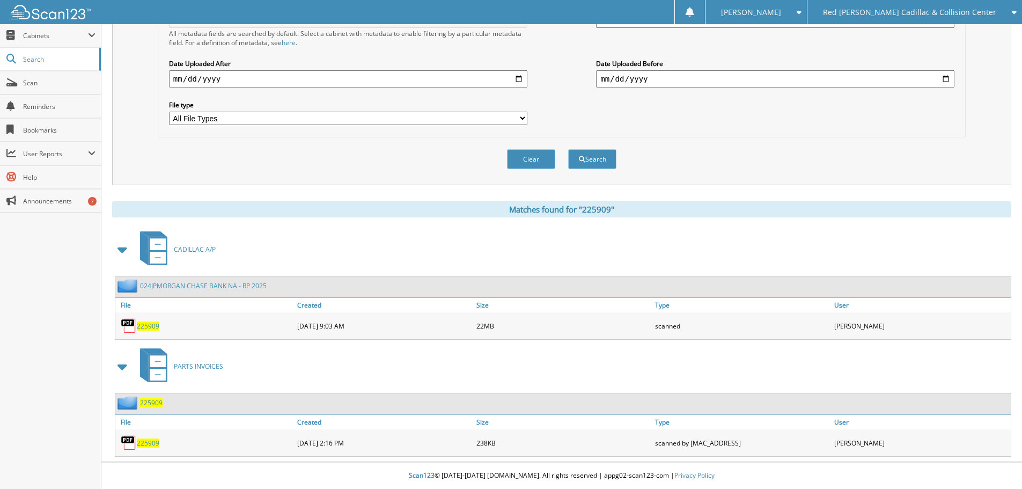
click at [153, 327] on span "225909" at bounding box center [148, 325] width 23 height 9
